Goal: Information Seeking & Learning: Understand process/instructions

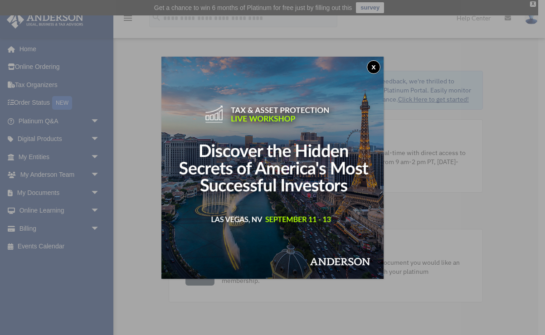
click at [376, 64] on button "x" at bounding box center [374, 67] width 14 height 14
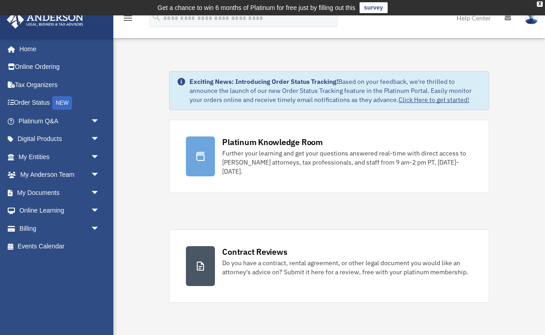
click at [532, 20] on img at bounding box center [532, 17] width 14 height 13
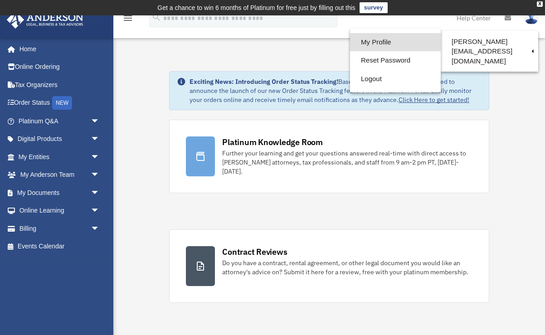
click at [392, 44] on link "My Profile" at bounding box center [395, 42] width 91 height 19
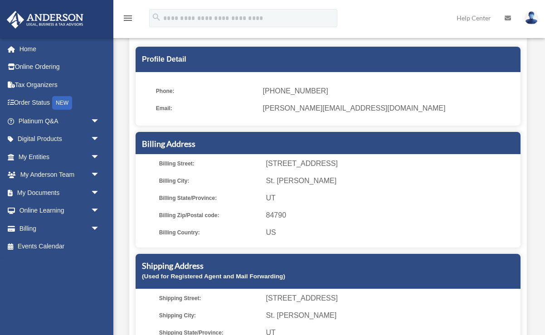
scroll to position [71, 0]
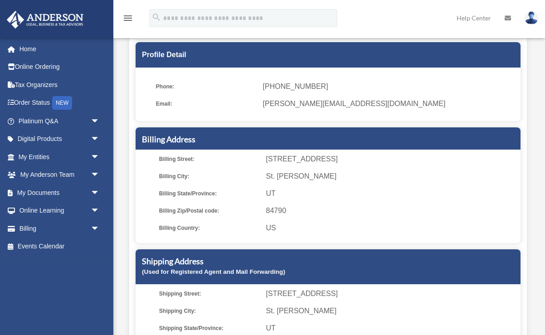
click at [282, 85] on span "(949) 678-2613" at bounding box center [388, 86] width 251 height 13
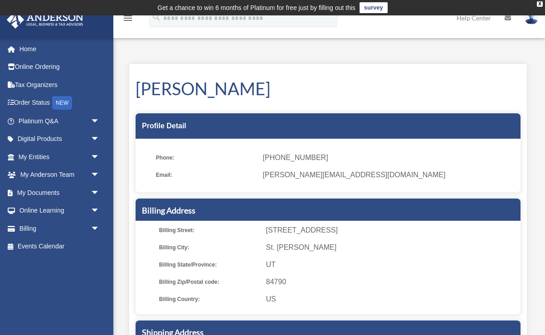
scroll to position [0, 0]
click at [294, 158] on span "(949) 678-2613" at bounding box center [388, 158] width 251 height 13
click at [531, 23] on img at bounding box center [532, 17] width 14 height 13
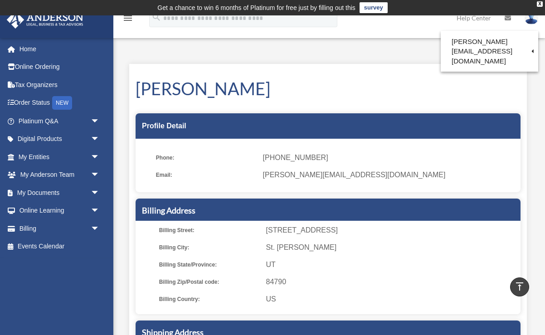
click at [320, 94] on h1 "Jeffrey Dawson" at bounding box center [328, 89] width 385 height 24
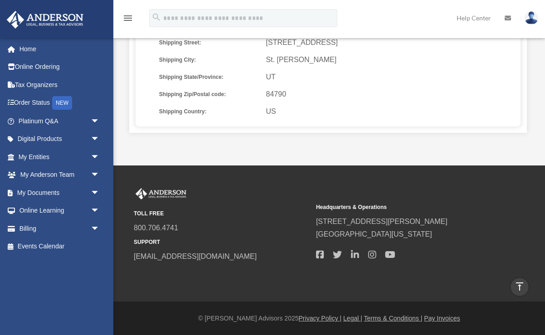
scroll to position [322, 0]
click at [185, 257] on link "[EMAIL_ADDRESS][DOMAIN_NAME]" at bounding box center [195, 257] width 123 height 8
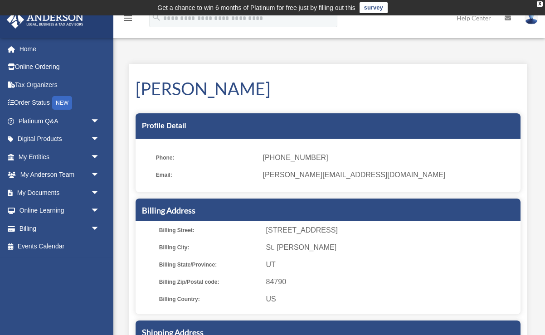
scroll to position [0, 0]
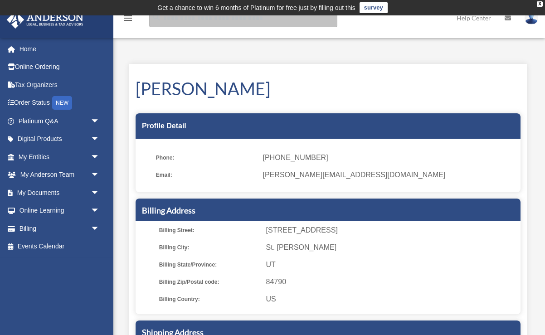
click at [194, 20] on input "search" at bounding box center [243, 18] width 188 height 18
type input "**********"
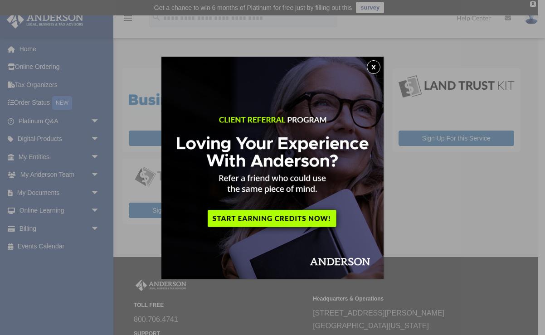
click at [370, 69] on button "x" at bounding box center [374, 67] width 14 height 14
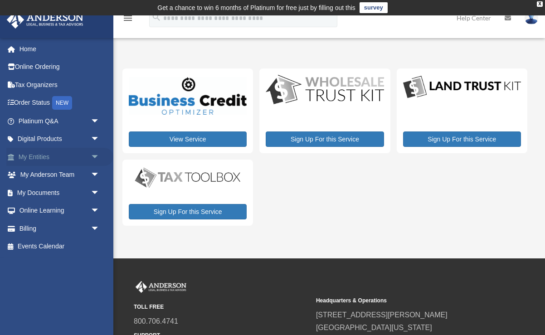
click at [36, 153] on link "My Entities arrow_drop_down" at bounding box center [59, 157] width 107 height 18
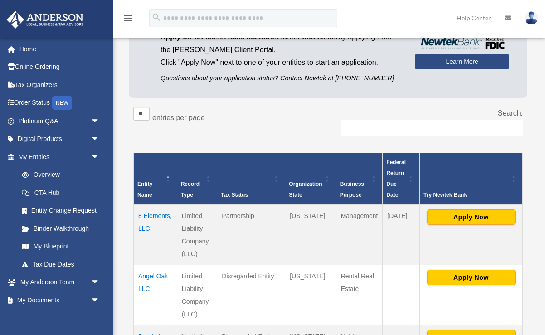
scroll to position [97, 0]
click at [465, 217] on button "Apply Now" at bounding box center [471, 217] width 88 height 15
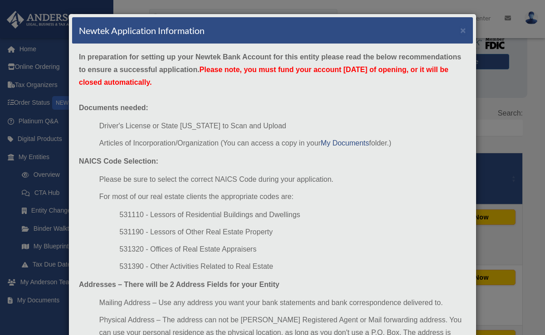
scroll to position [0, 0]
click at [462, 33] on button "×" at bounding box center [464, 30] width 6 height 10
